Goal: Task Accomplishment & Management: Use online tool/utility

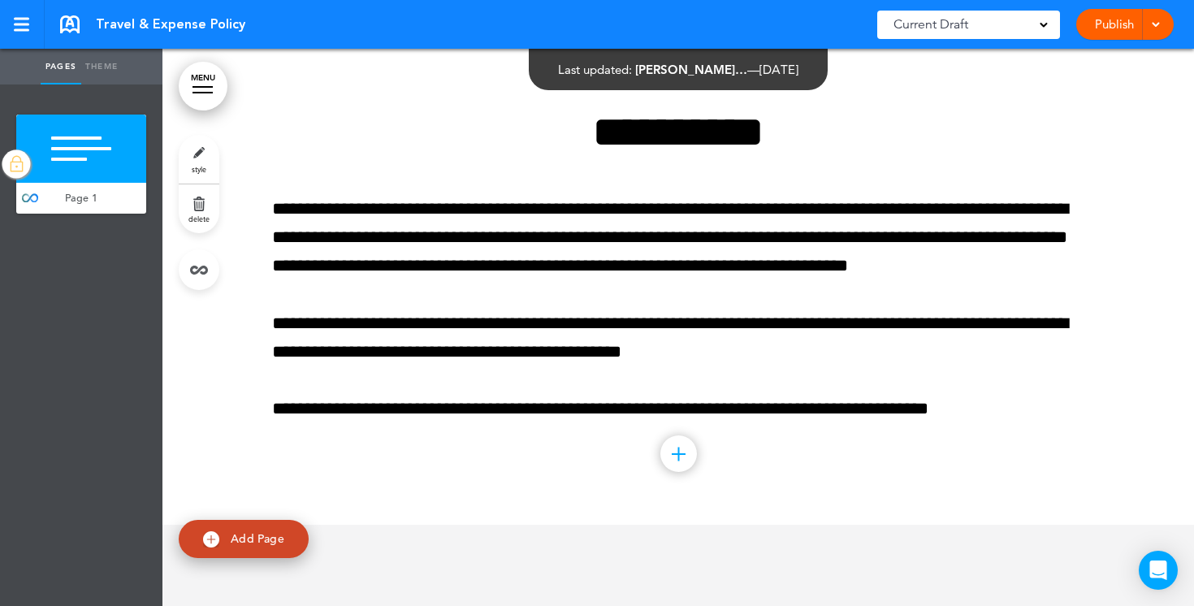
click at [239, 529] on link "Add Page" at bounding box center [244, 539] width 130 height 38
type input "********"
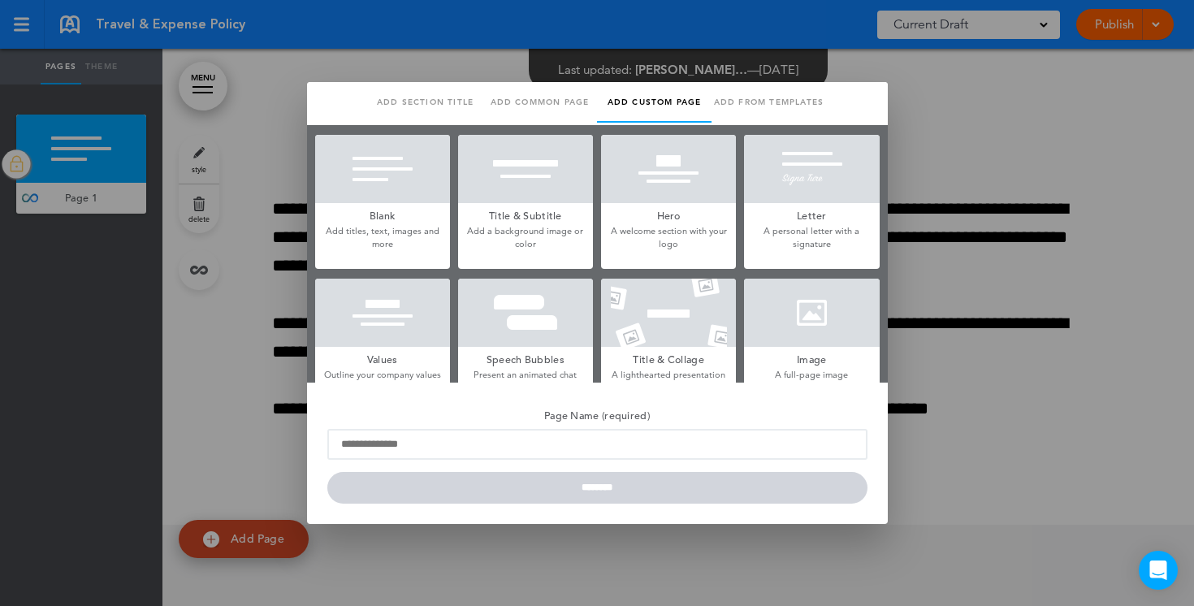
click at [415, 190] on div at bounding box center [382, 169] width 135 height 68
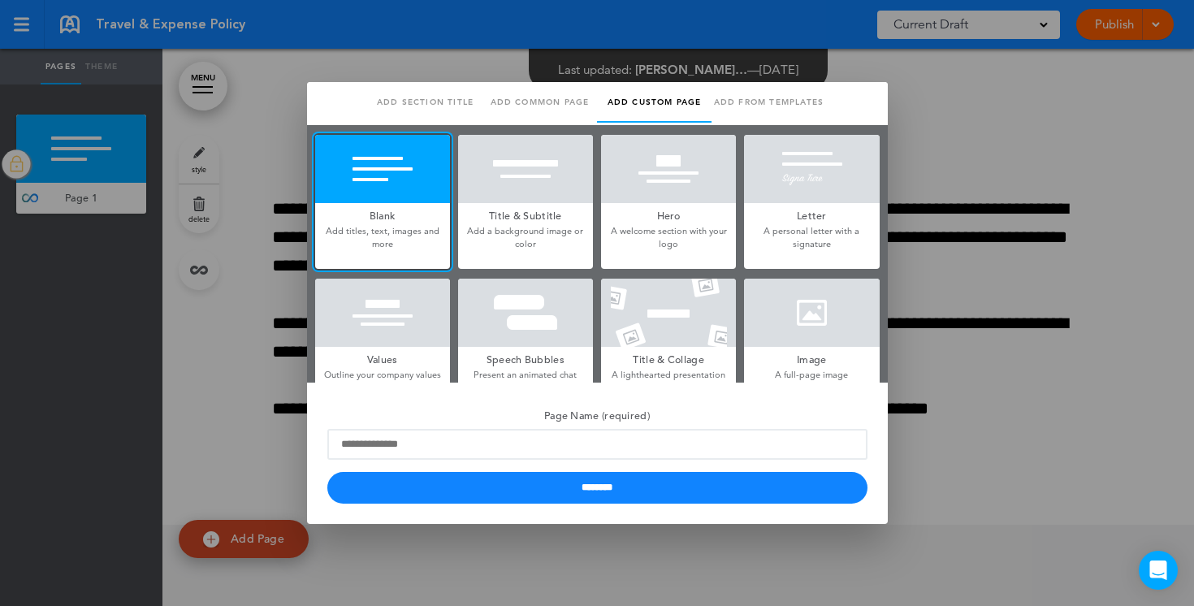
click at [958, 140] on div at bounding box center [597, 303] width 1194 height 606
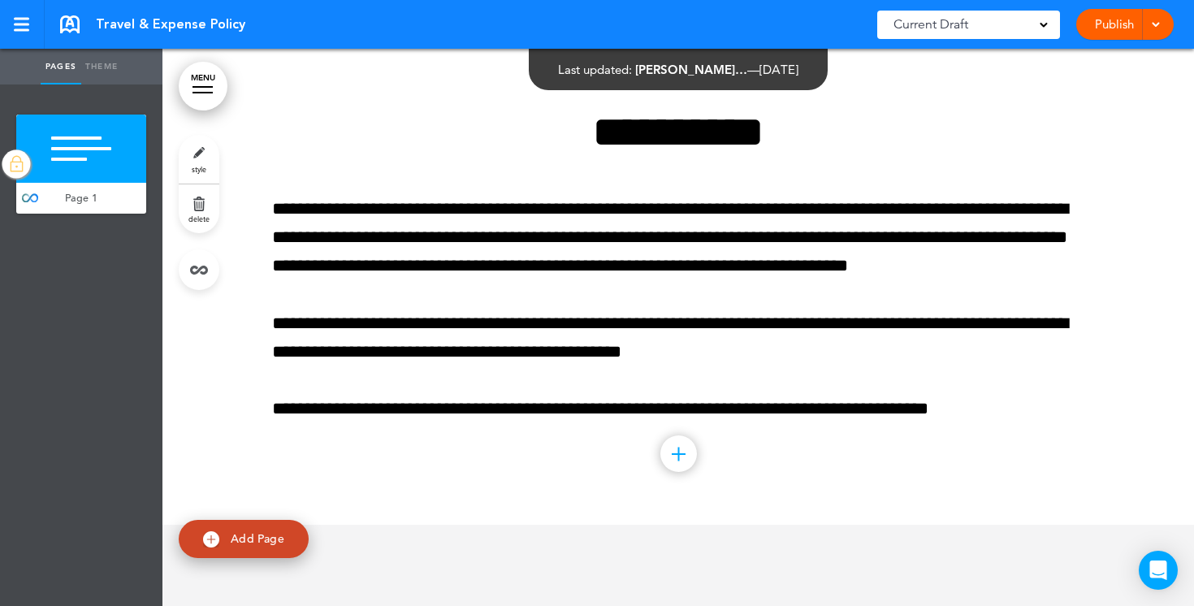
click at [1124, 24] on link "Publish" at bounding box center [1113, 24] width 51 height 31
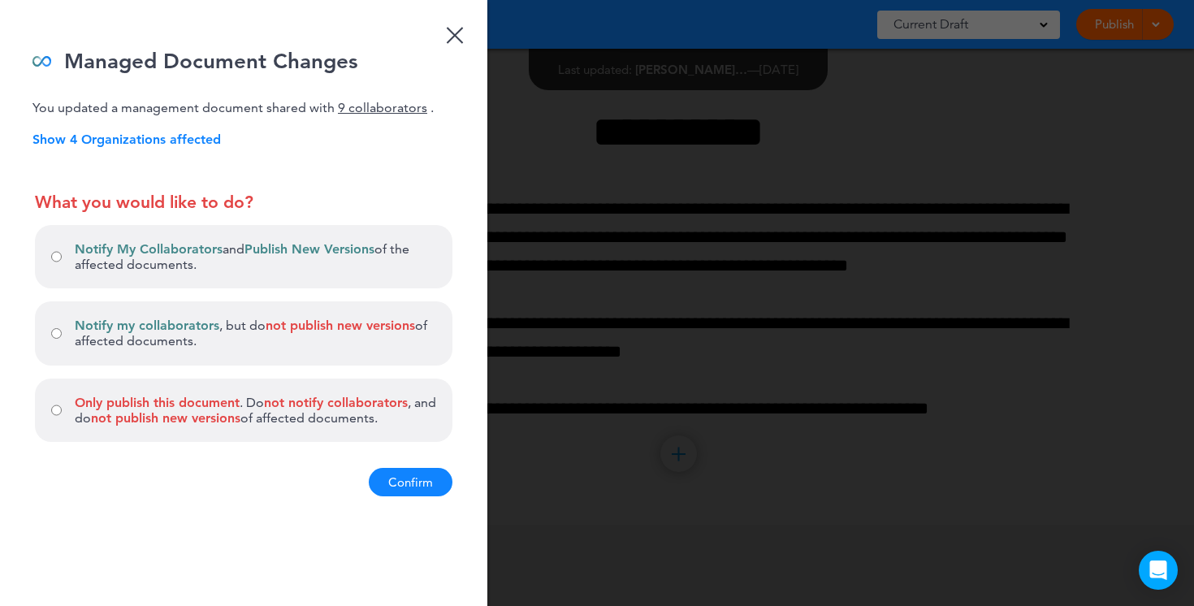
click at [426, 486] on button "Confirm" at bounding box center [411, 482] width 84 height 28
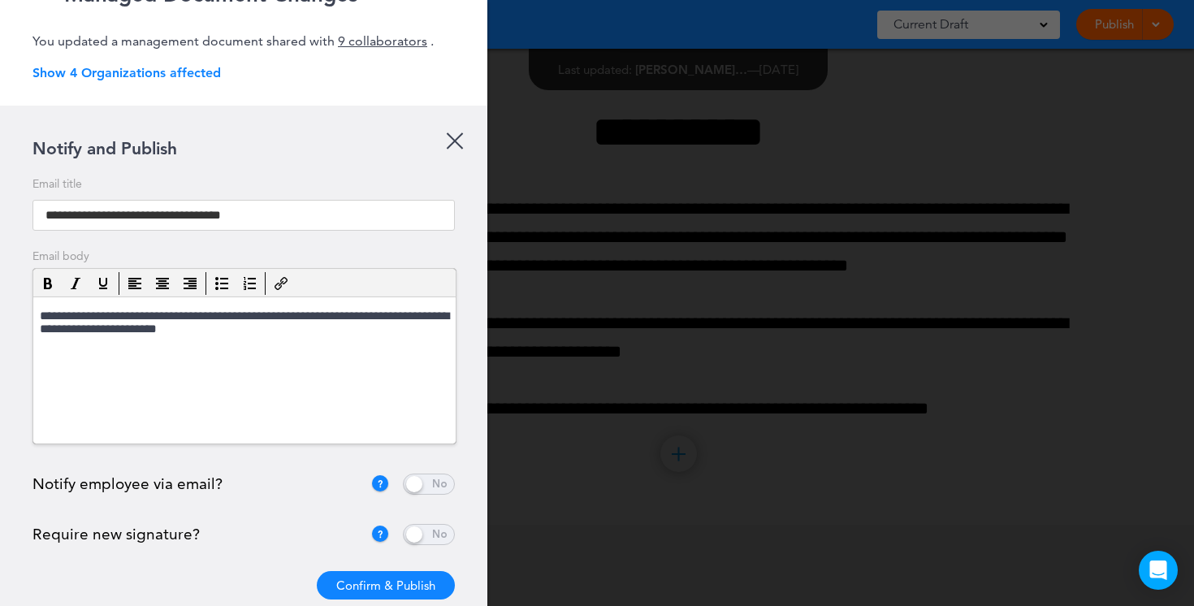
scroll to position [72, 0]
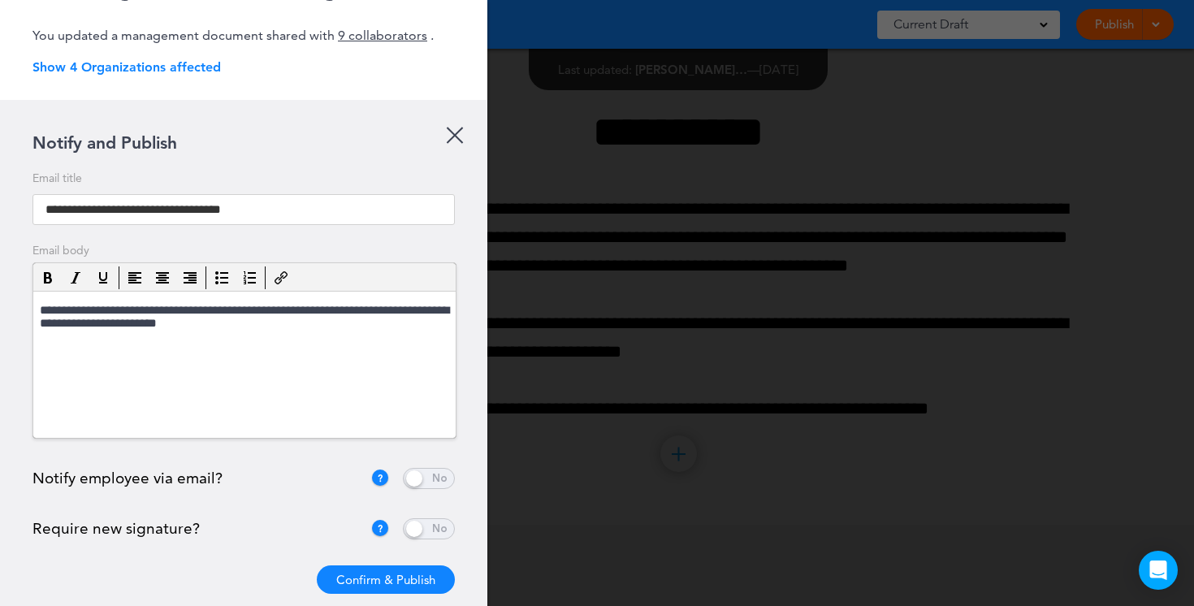
click at [425, 480] on span at bounding box center [429, 478] width 52 height 21
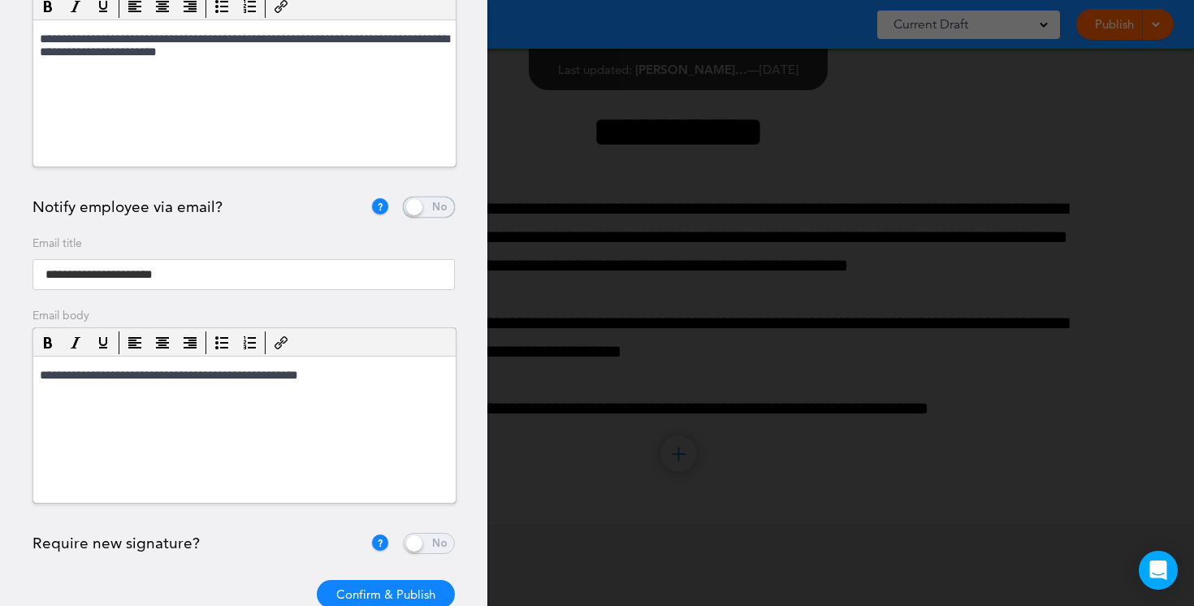
scroll to position [382, 0]
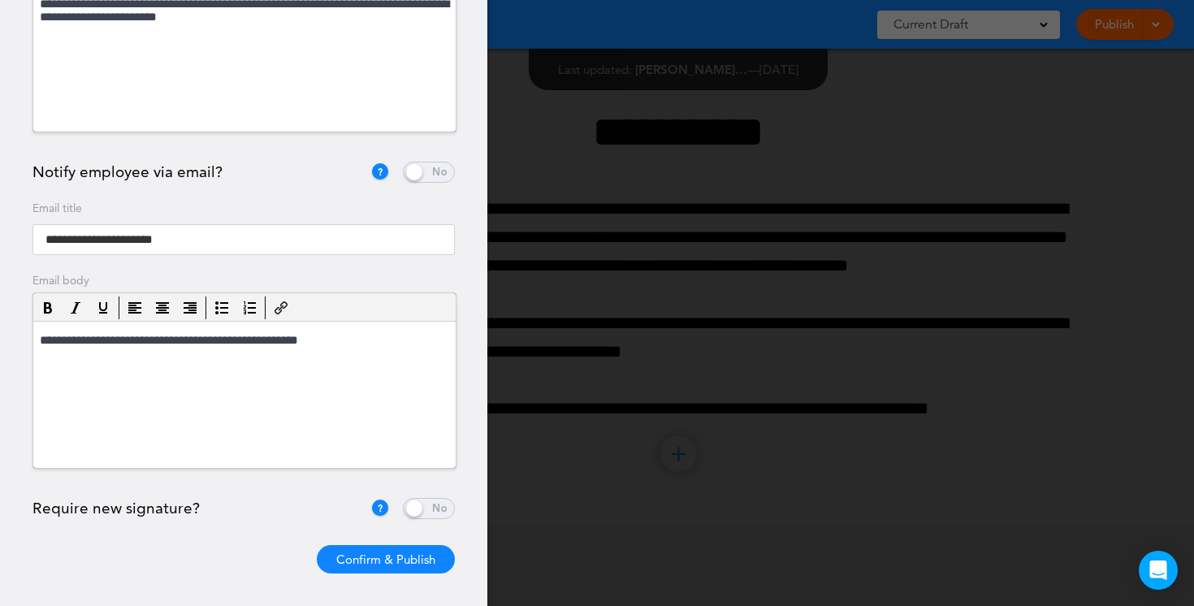
click at [428, 507] on span at bounding box center [429, 508] width 52 height 21
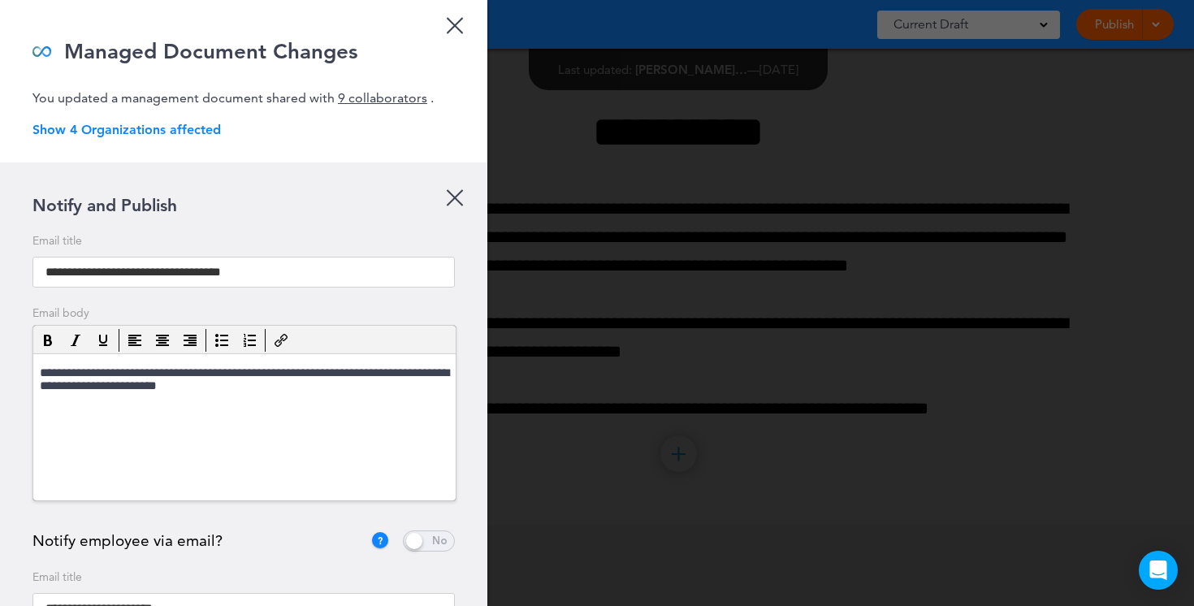
scroll to position [0, 0]
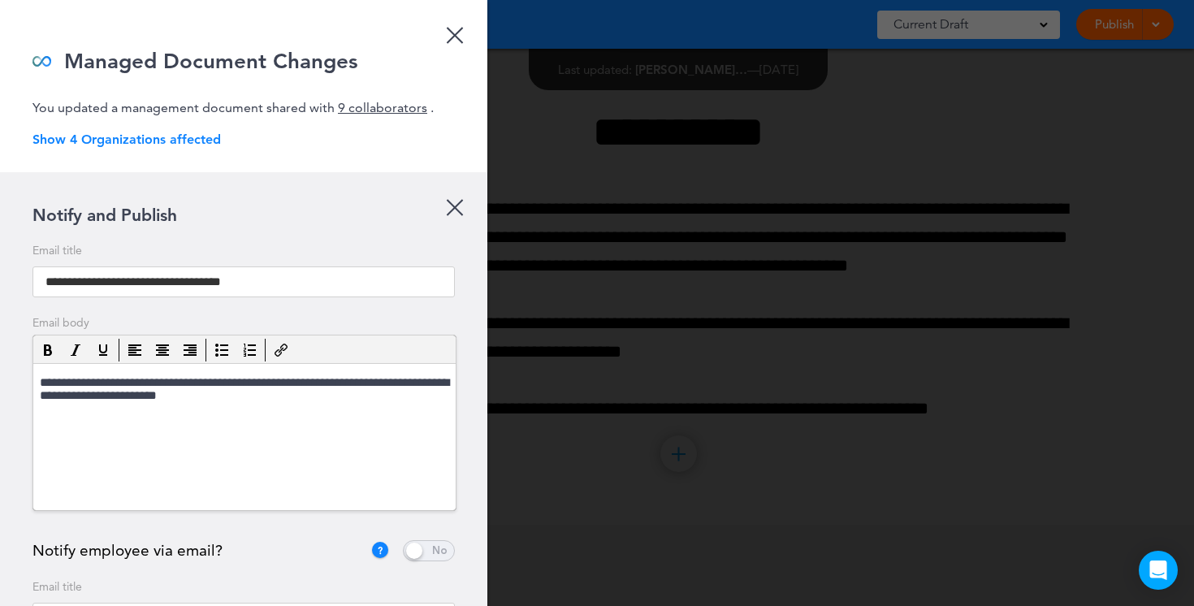
click at [183, 138] on p "Show 4 Organizations affected" at bounding box center [259, 139] width 455 height 15
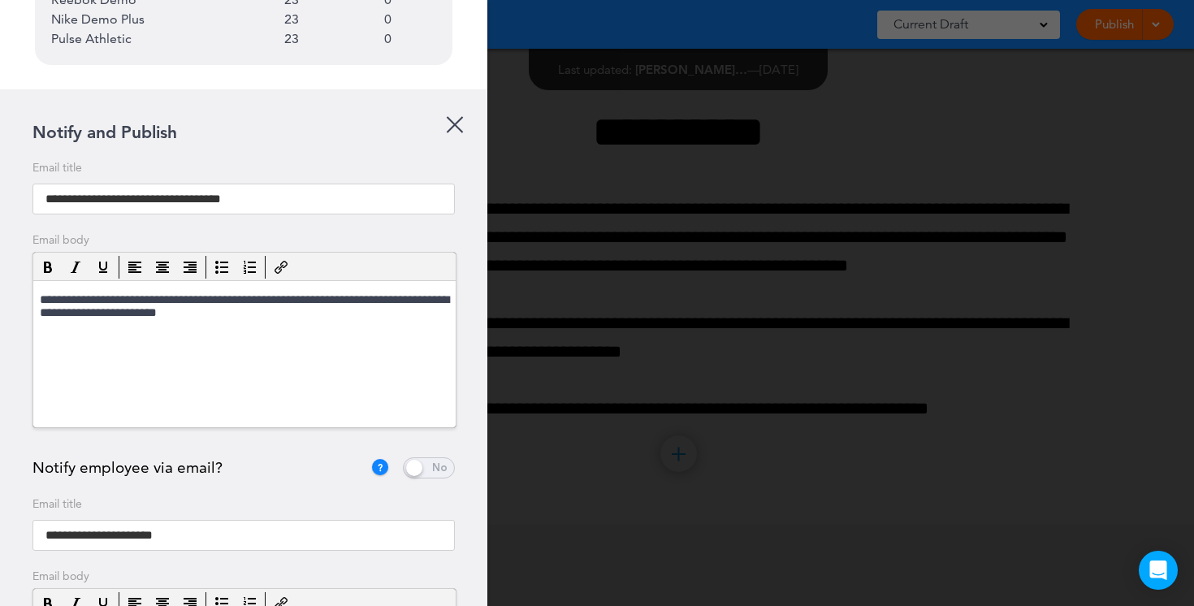
scroll to position [529, 0]
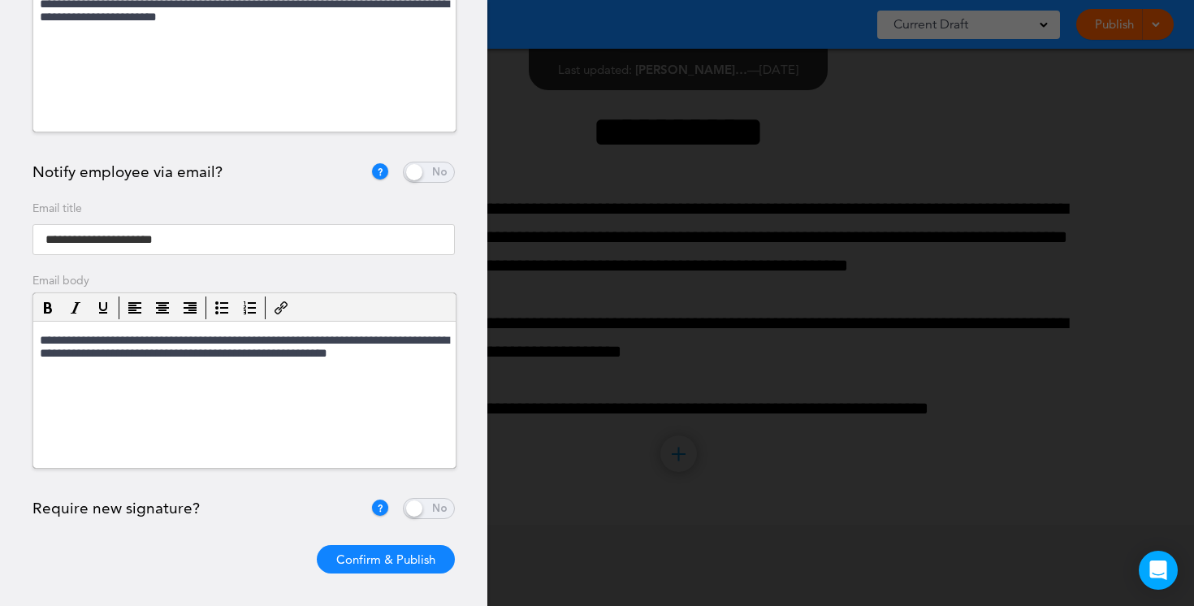
click at [394, 557] on button "Confirm & Publish" at bounding box center [386, 559] width 138 height 28
